Goal: Information Seeking & Learning: Find specific fact

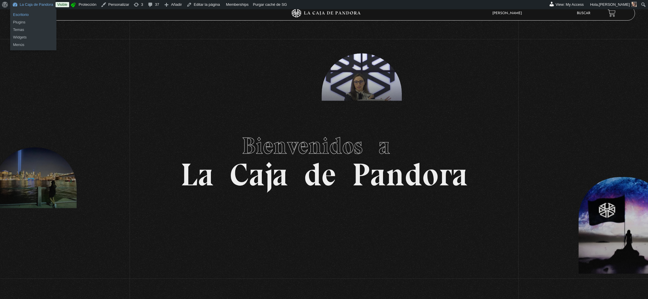
click at [30, 11] on link "Escritorio" at bounding box center [33, 15] width 46 height 8
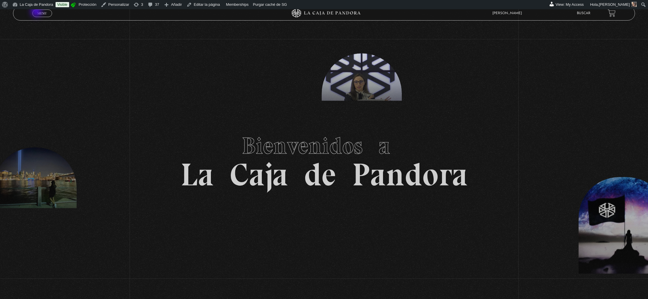
click at [37, 12] on span "Menu" at bounding box center [42, 13] width 10 height 3
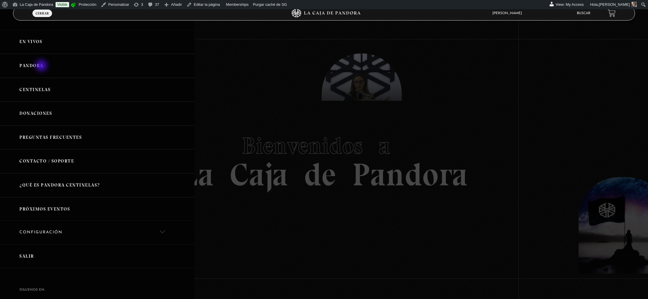
click at [42, 66] on link "Pandora" at bounding box center [97, 66] width 194 height 24
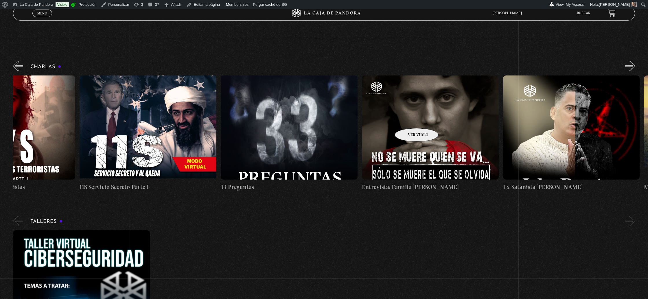
scroll to position [0, 353]
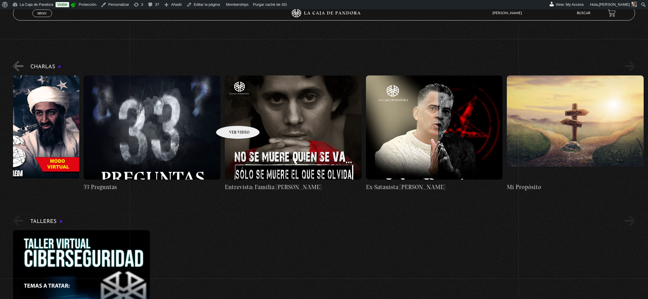
drag, startPoint x: 458, startPoint y: 120, endPoint x: 225, endPoint y: 116, distance: 233.0
click at [225, 116] on div "Cuarto [PERSON_NAME] 11S En la Mente de los Terroristas 11S Servicio Secreto Pa…" at bounding box center [154, 134] width 988 height 116
drag, startPoint x: 453, startPoint y: 115, endPoint x: 319, endPoint y: 113, distance: 133.7
click at [320, 113] on div "Cuarto de Guerra 11S En la Mente de los Terroristas 11S Servicio Secreto Parte …" at bounding box center [154, 134] width 988 height 116
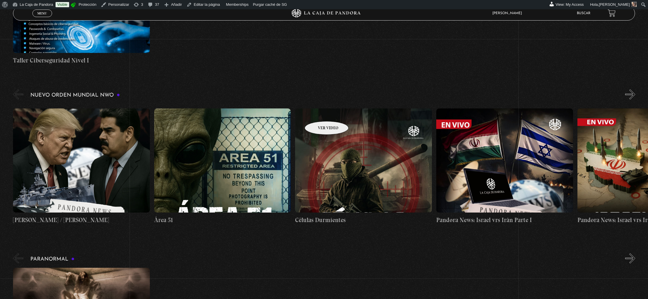
scroll to position [411, 0]
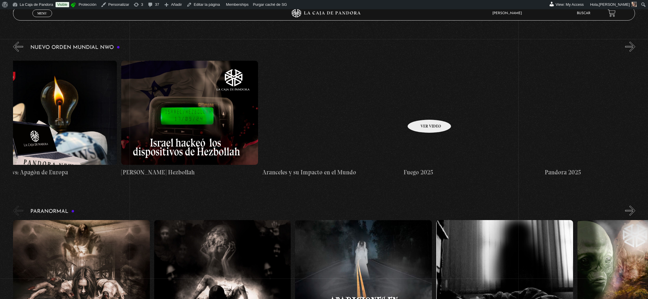
drag, startPoint x: 473, startPoint y: 114, endPoint x: 345, endPoint y: 110, distance: 127.7
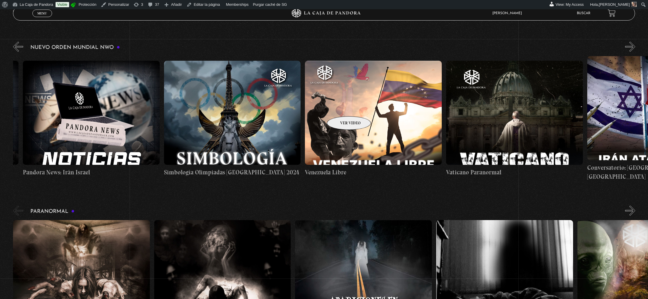
drag, startPoint x: 535, startPoint y: 109, endPoint x: 319, endPoint y: 110, distance: 216.2
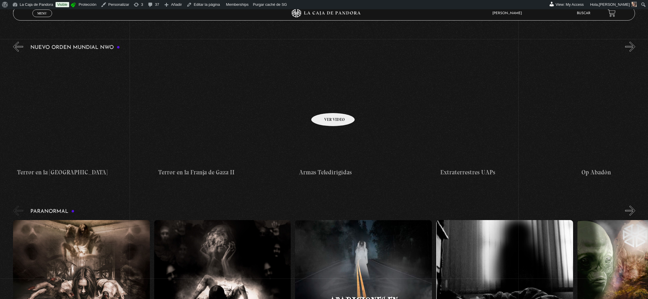
drag, startPoint x: 576, startPoint y: 103, endPoint x: 326, endPoint y: 104, distance: 250.9
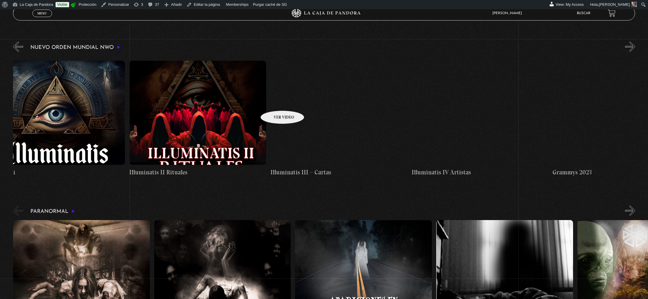
drag, startPoint x: 593, startPoint y: 98, endPoint x: 275, endPoint y: 101, distance: 318.0
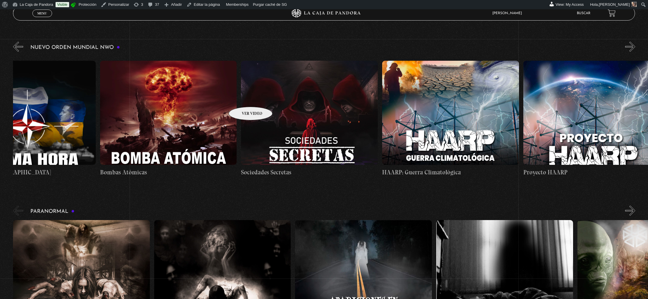
drag, startPoint x: 561, startPoint y: 105, endPoint x: 229, endPoint y: 99, distance: 332.0
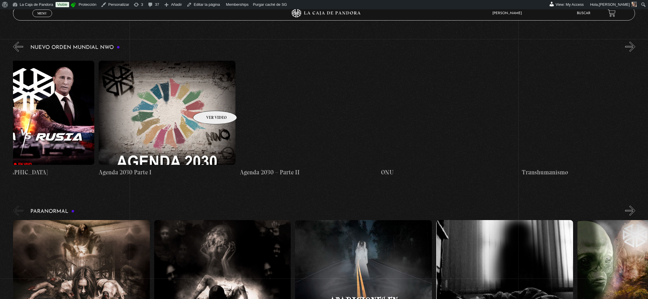
drag, startPoint x: 502, startPoint y: 107, endPoint x: 207, endPoint y: 102, distance: 294.6
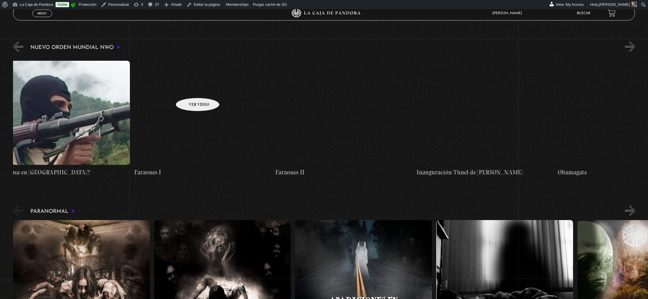
drag, startPoint x: 479, startPoint y: 90, endPoint x: 189, endPoint y: 89, distance: 289.7
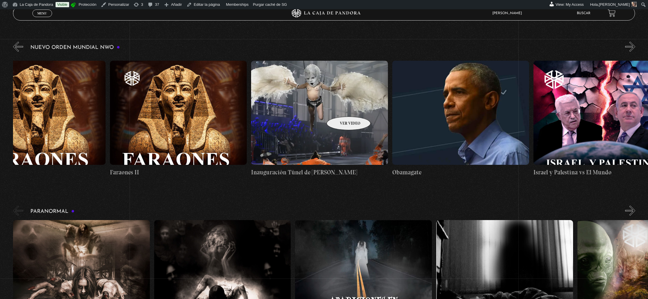
scroll to position [0, 9659]
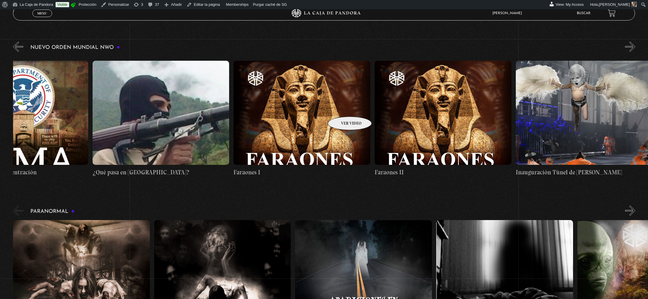
drag, startPoint x: 381, startPoint y: 97, endPoint x: 342, endPoint y: 108, distance: 40.7
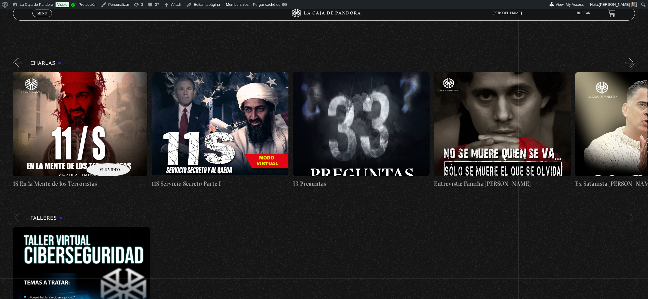
scroll to position [0, 144]
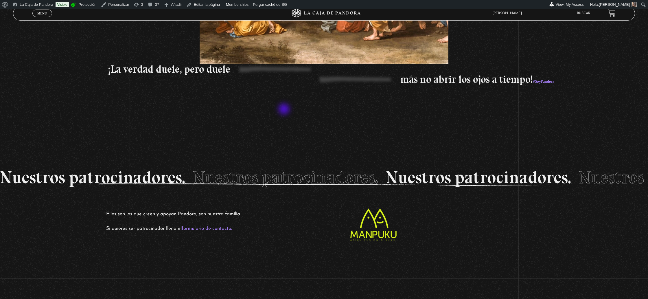
scroll to position [1236, 0]
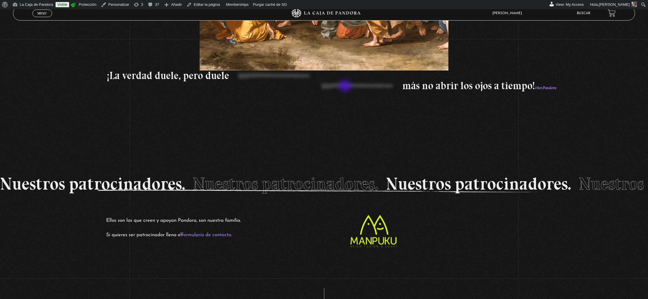
click at [346, 87] on p "más no abrir los ojos a tiempo! #SoyPandora" at bounding box center [245, 87] width 622 height 12
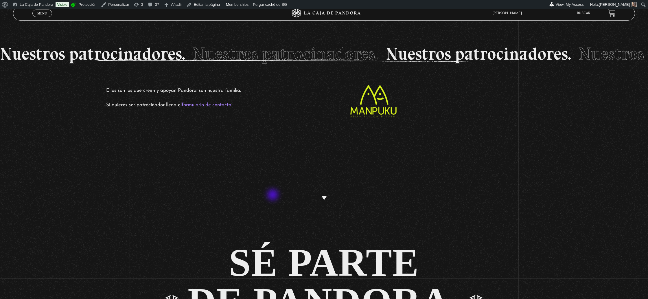
scroll to position [1368, 0]
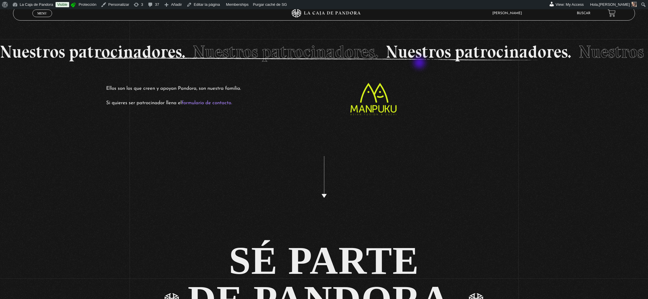
drag, startPoint x: 436, startPoint y: 59, endPoint x: 418, endPoint y: 67, distance: 20.2
click at [420, 64] on div "Nuestros patrocinadores. Nuestros patrocinadores. Nuestros patrocinadores. Nues…" at bounding box center [324, 51] width 648 height 37
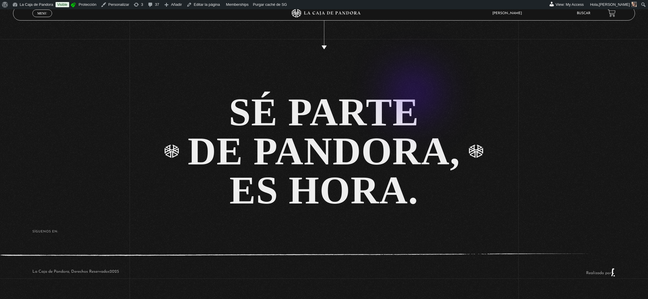
scroll to position [1525, 0]
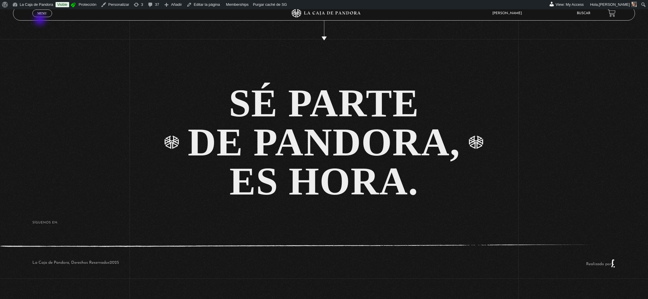
click at [44, 14] on span "Menu" at bounding box center [42, 13] width 10 height 3
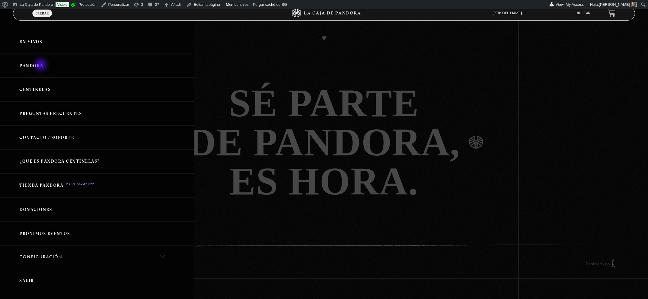
click at [41, 65] on link "Pandora" at bounding box center [97, 66] width 194 height 24
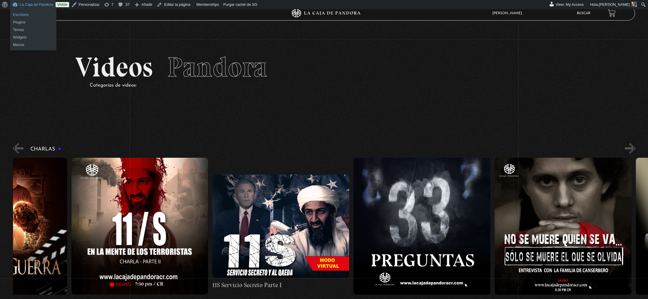
click at [25, 14] on link "Escritorio" at bounding box center [33, 15] width 46 height 8
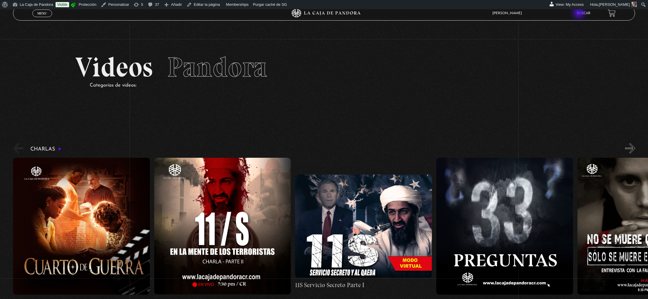
click at [580, 13] on link "Buscar" at bounding box center [584, 13] width 14 height 3
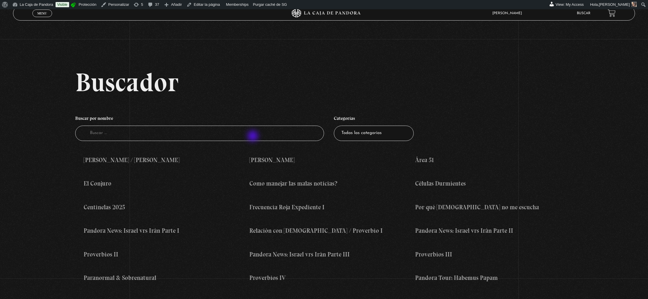
click at [253, 137] on input "Buscador" at bounding box center [199, 133] width 249 height 15
type input "[PERSON_NAME]"
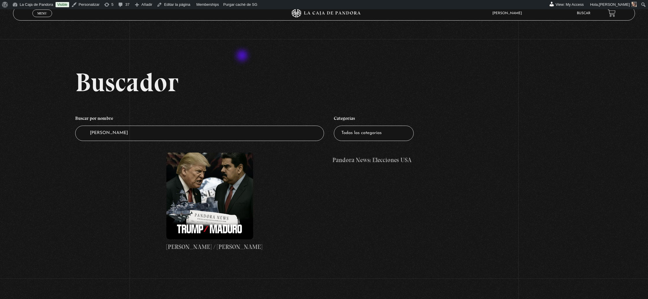
click at [243, 56] on section "Buscador Buscar por nombre Buscador trump Categorías Todas las categorías 11:11…" at bounding box center [324, 158] width 648 height 299
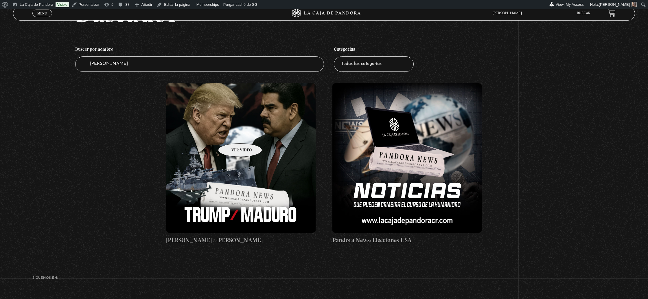
scroll to position [67, 0]
